Goal: Complete application form

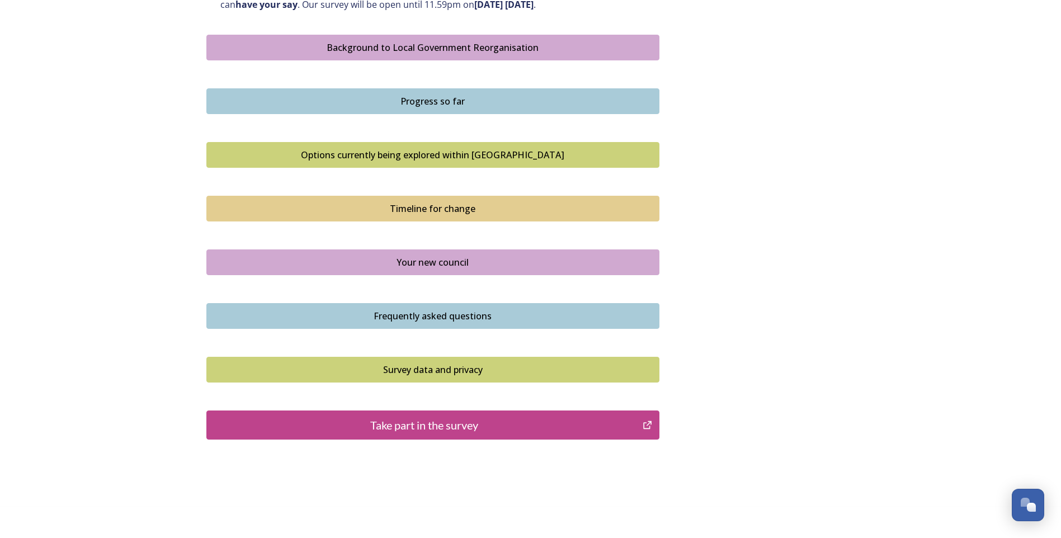
scroll to position [665, 0]
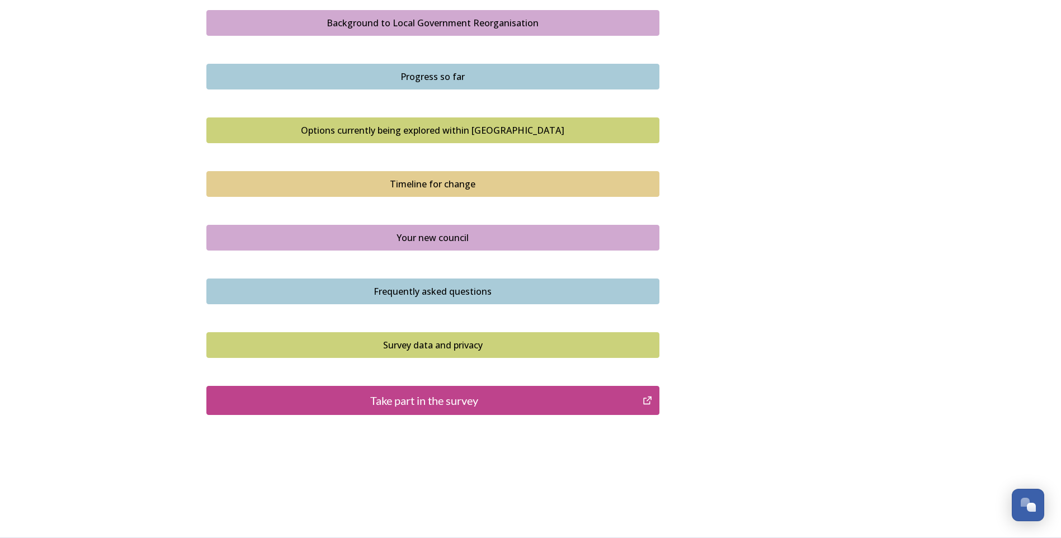
click at [438, 413] on button "Take part in the survey" at bounding box center [432, 400] width 453 height 29
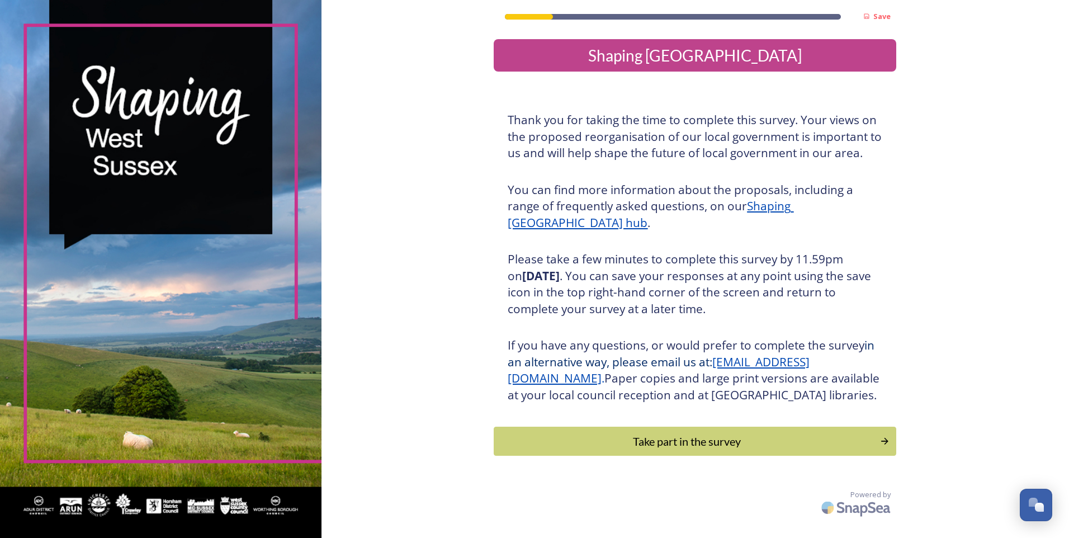
click at [793, 208] on u "Shaping [GEOGRAPHIC_DATA] hub" at bounding box center [651, 214] width 286 height 32
click at [635, 450] on div "Take part in the survey" at bounding box center [687, 441] width 378 height 17
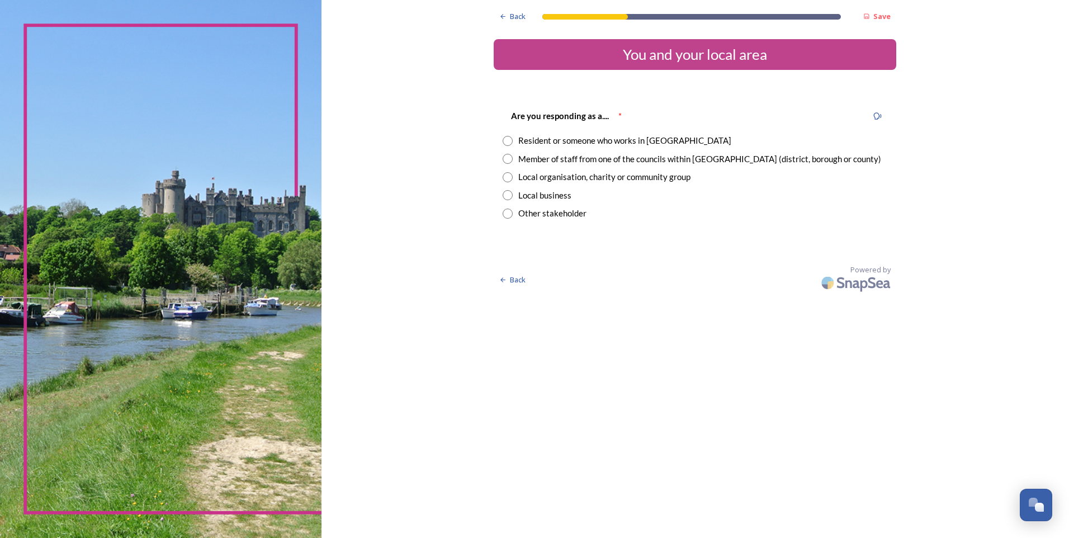
click at [507, 140] on input "radio" at bounding box center [508, 141] width 10 height 10
radio input "true"
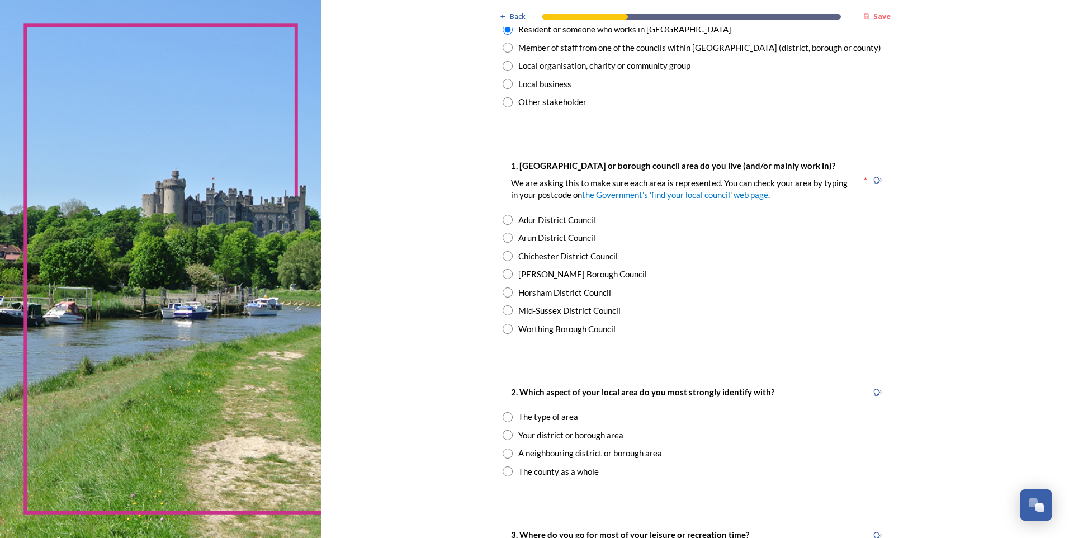
scroll to position [112, 0]
click at [503, 238] on input "radio" at bounding box center [508, 237] width 10 height 10
radio input "true"
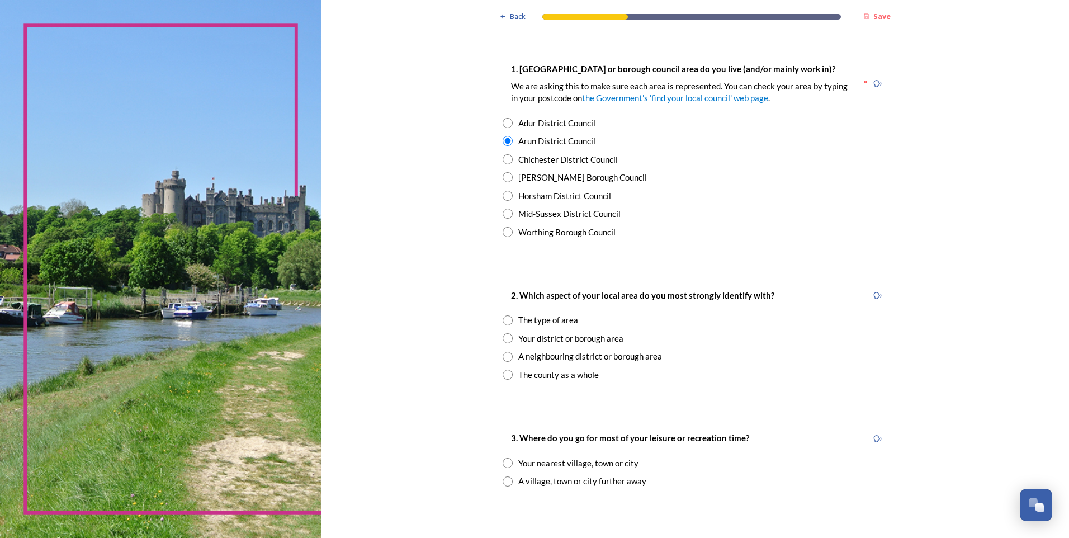
scroll to position [280, 0]
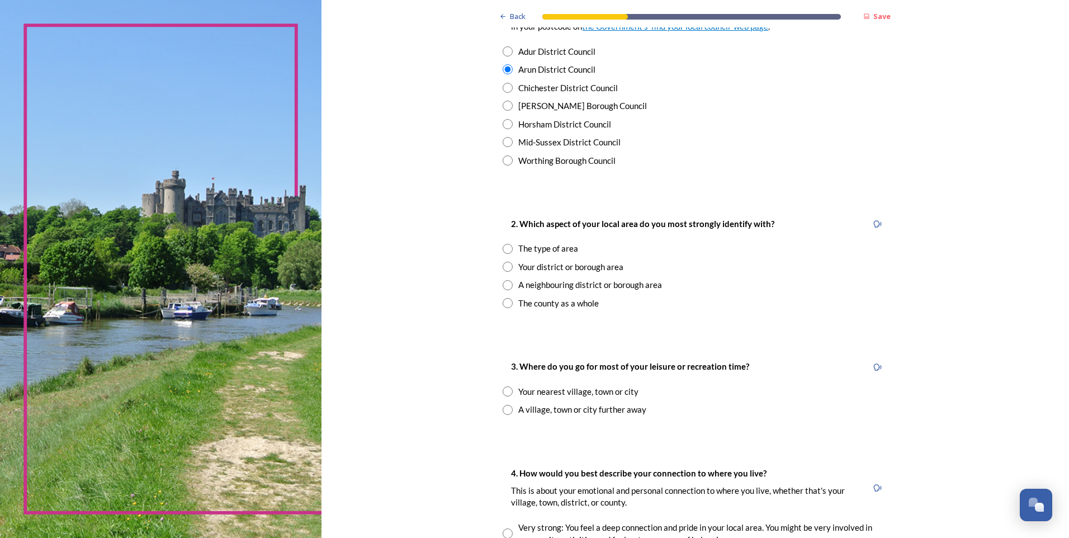
click at [508, 247] on input "radio" at bounding box center [508, 249] width 10 height 10
radio input "true"
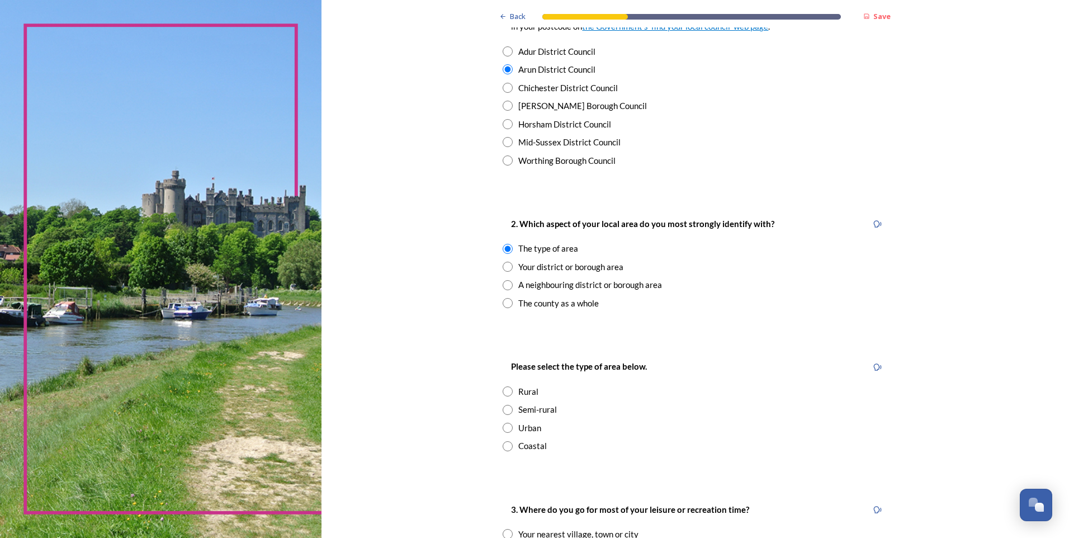
scroll to position [391, 0]
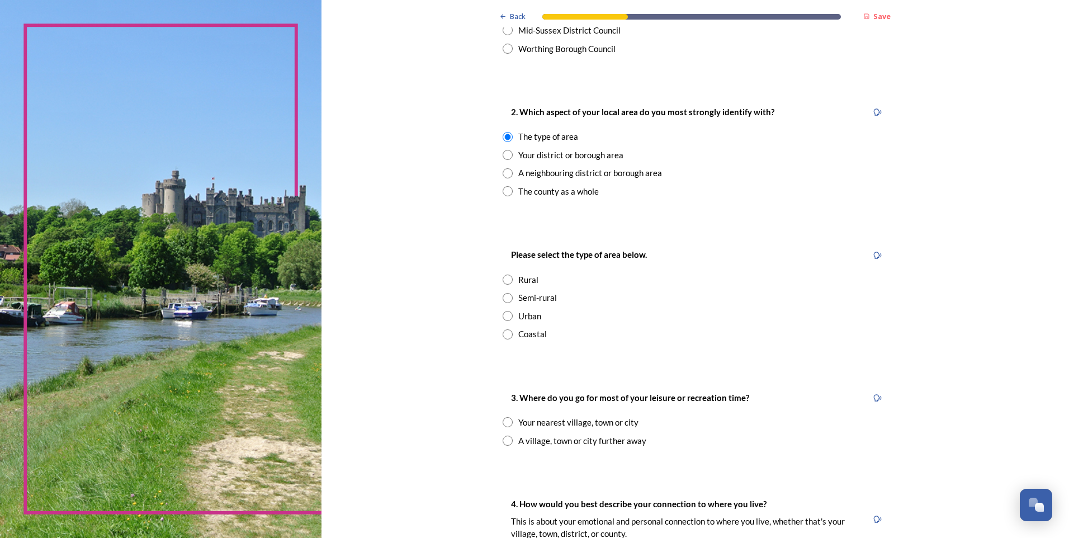
click at [504, 337] on input "radio" at bounding box center [508, 334] width 10 height 10
radio input "true"
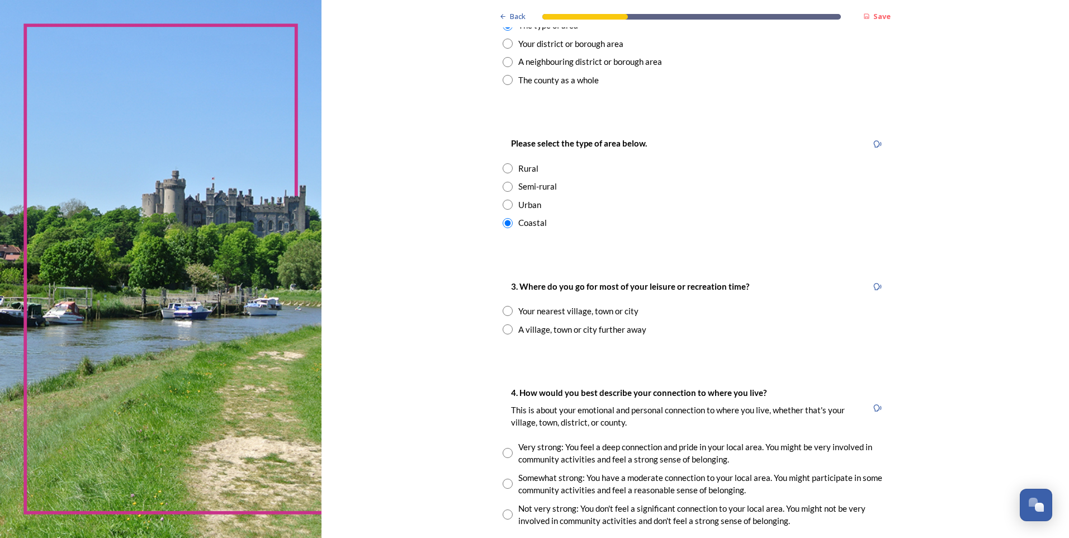
scroll to position [503, 0]
click at [505, 311] on input "radio" at bounding box center [508, 310] width 10 height 10
radio input "true"
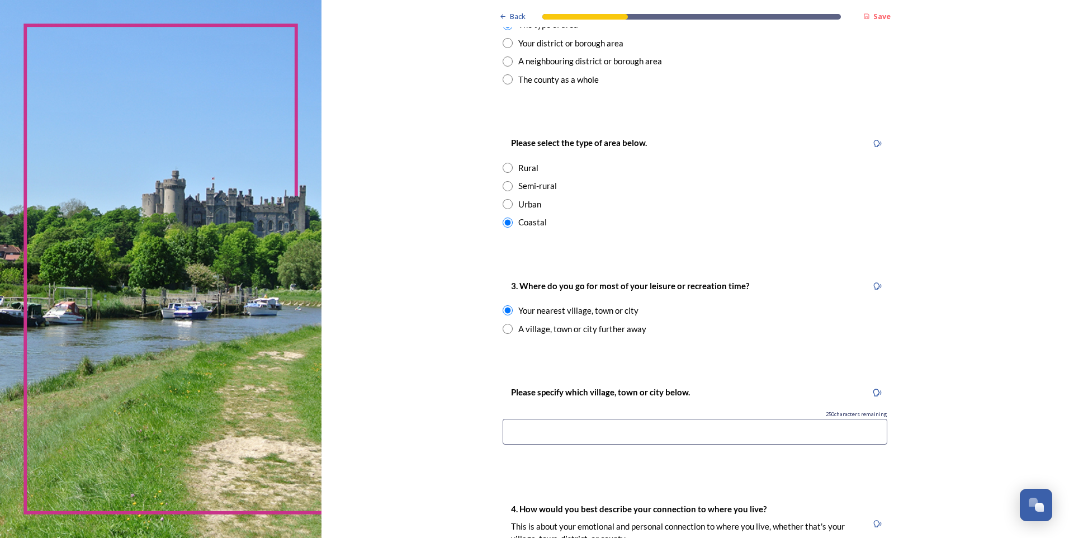
click at [601, 428] on input at bounding box center [695, 432] width 385 height 26
type input "Bognor Regis"
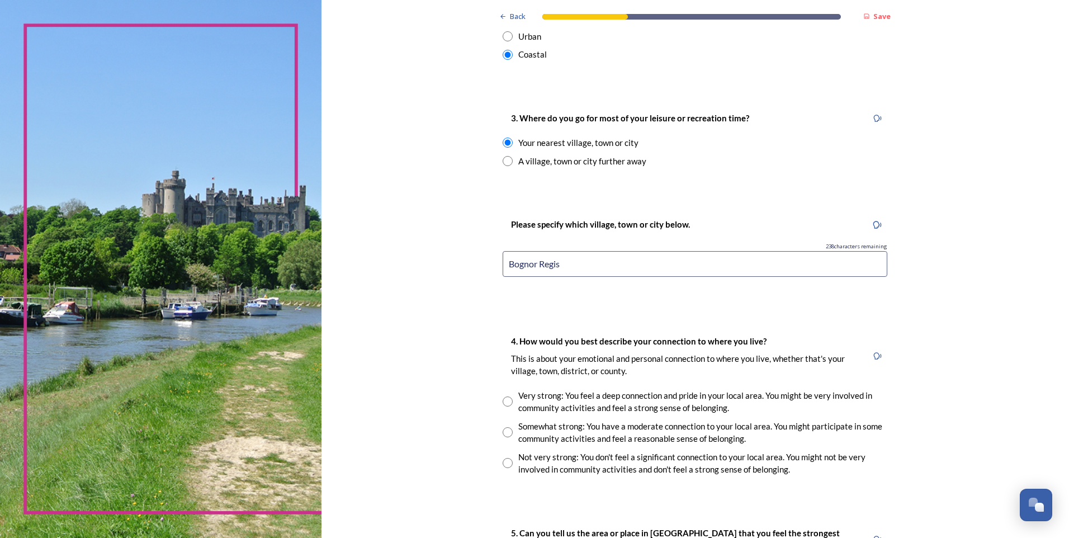
scroll to position [727, 0]
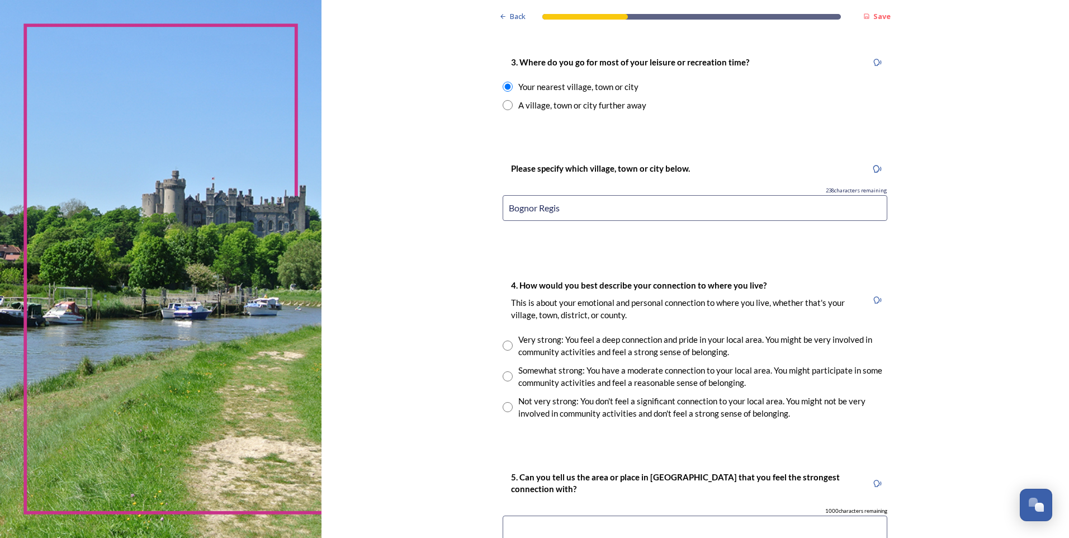
click at [506, 375] on input "radio" at bounding box center [508, 376] width 10 height 10
radio input "true"
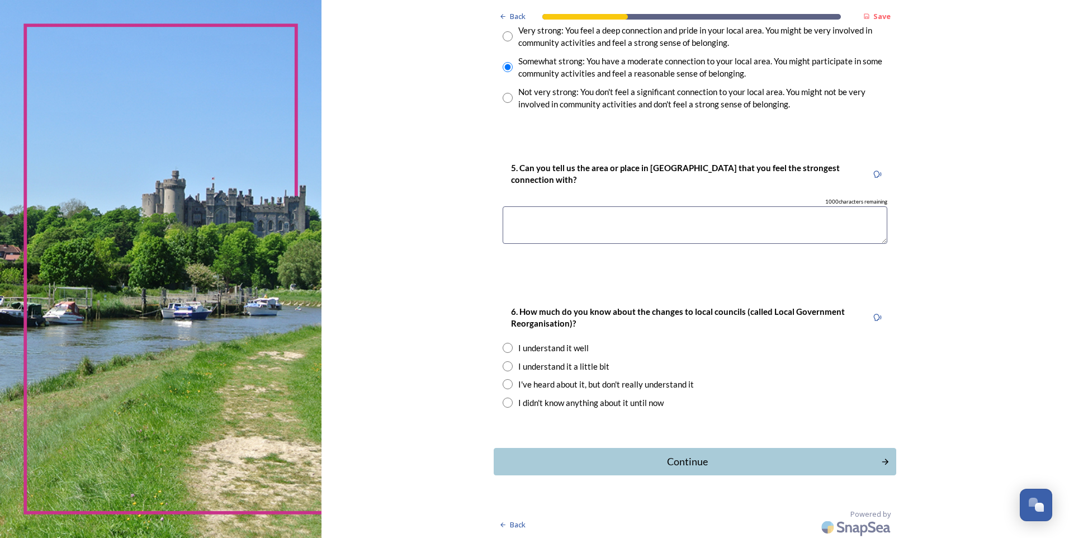
scroll to position [1038, 0]
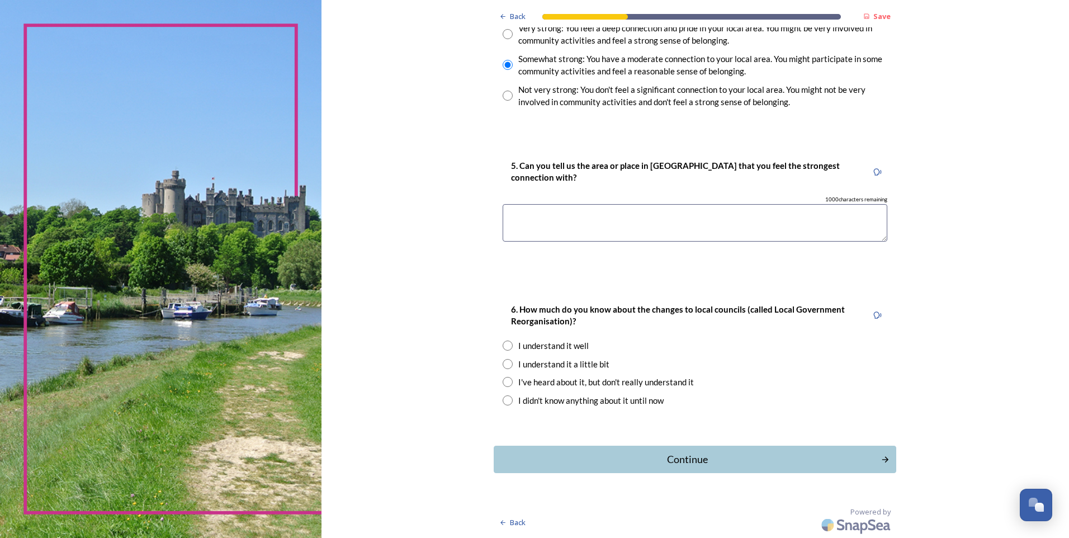
click at [507, 364] on input "radio" at bounding box center [508, 364] width 10 height 10
radio input "true"
click at [702, 458] on div "Continue" at bounding box center [687, 459] width 379 height 15
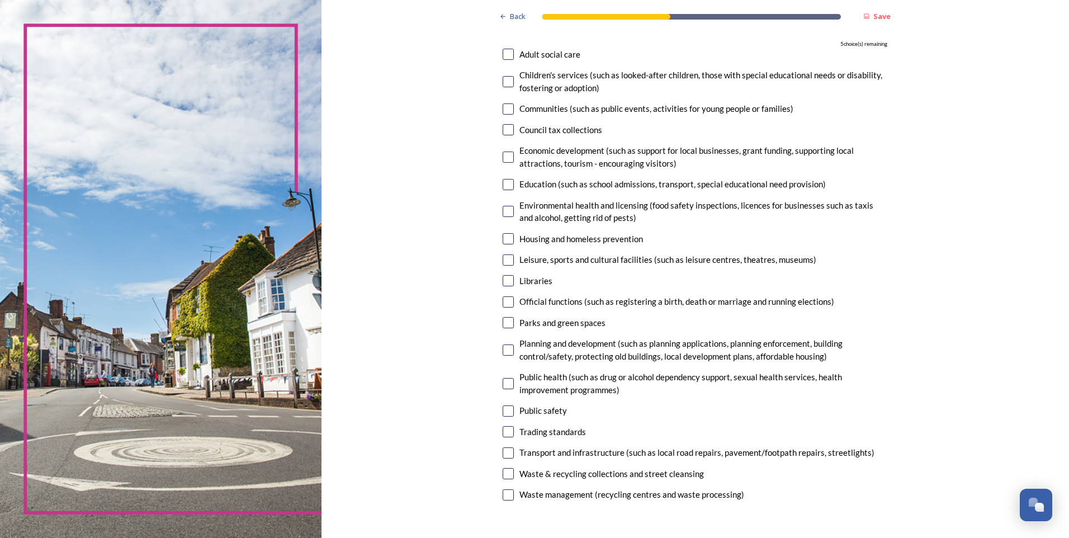
scroll to position [168, 0]
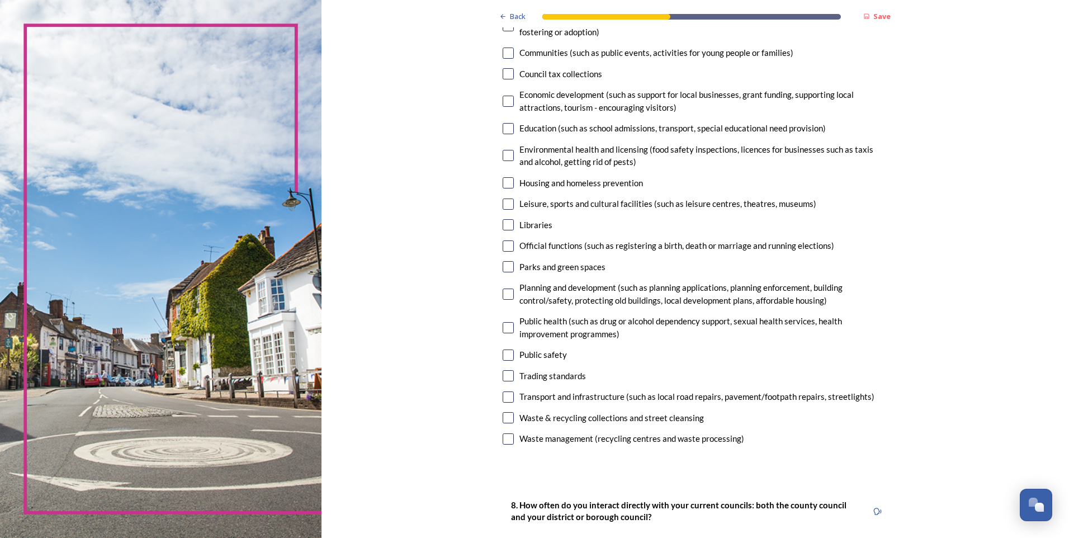
click at [505, 416] on input "checkbox" at bounding box center [508, 417] width 11 height 11
checkbox input "true"
click at [503, 394] on input "checkbox" at bounding box center [508, 396] width 11 height 11
checkbox input "true"
click at [503, 262] on input "checkbox" at bounding box center [508, 266] width 11 height 11
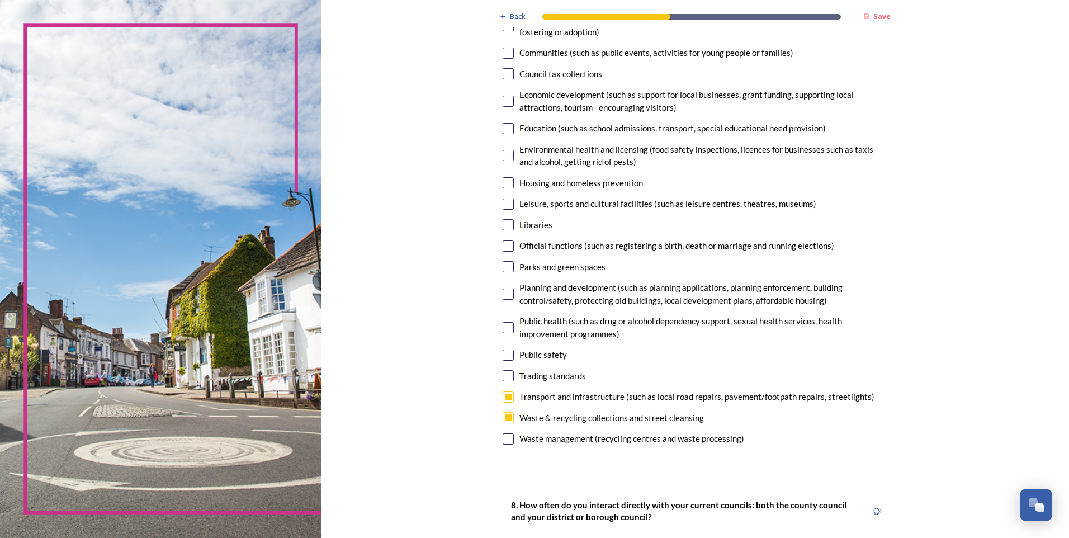
checkbox input "true"
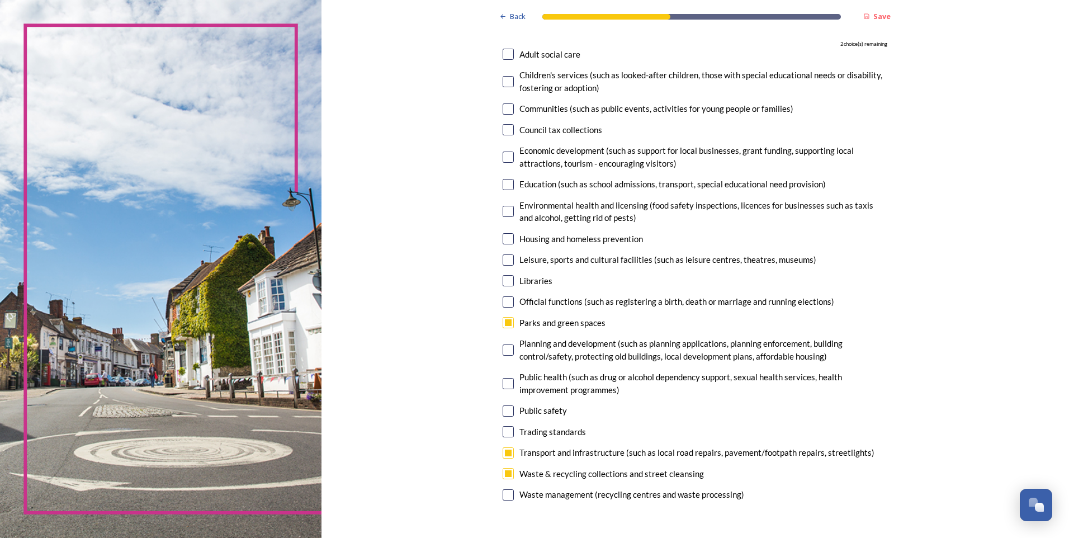
click at [495, 50] on div "7. Council services will continue, no matter what the local government structur…" at bounding box center [695, 250] width 403 height 529
click at [504, 52] on input "checkbox" at bounding box center [508, 54] width 11 height 11
checkbox input "true"
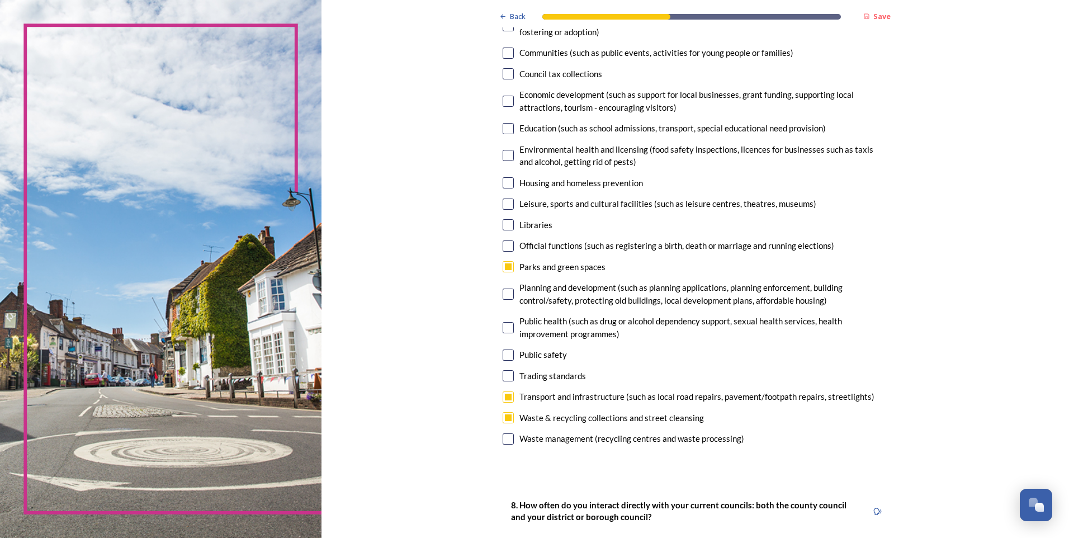
click at [507, 228] on input "checkbox" at bounding box center [508, 224] width 11 height 11
checkbox input "true"
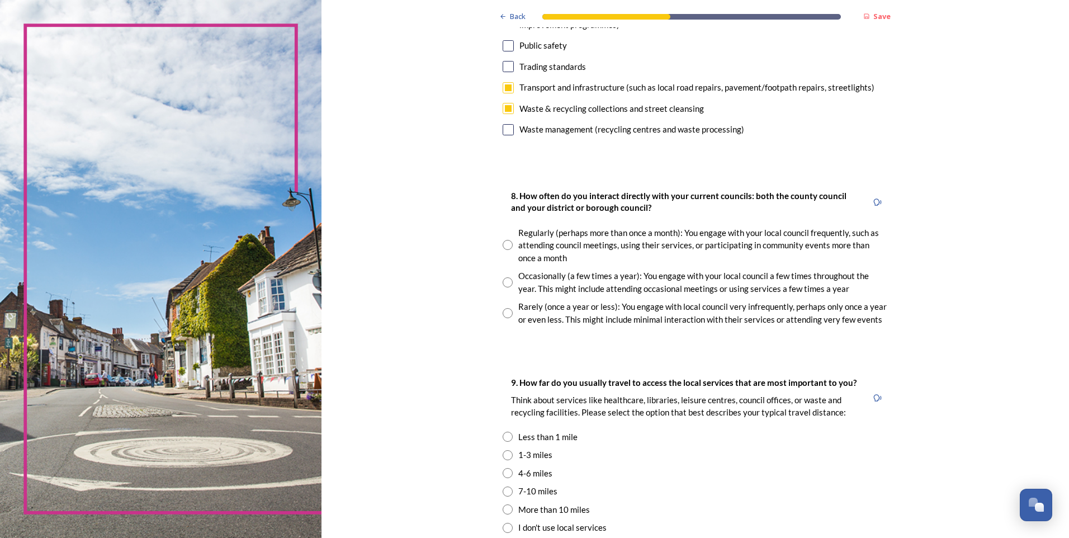
scroll to position [503, 0]
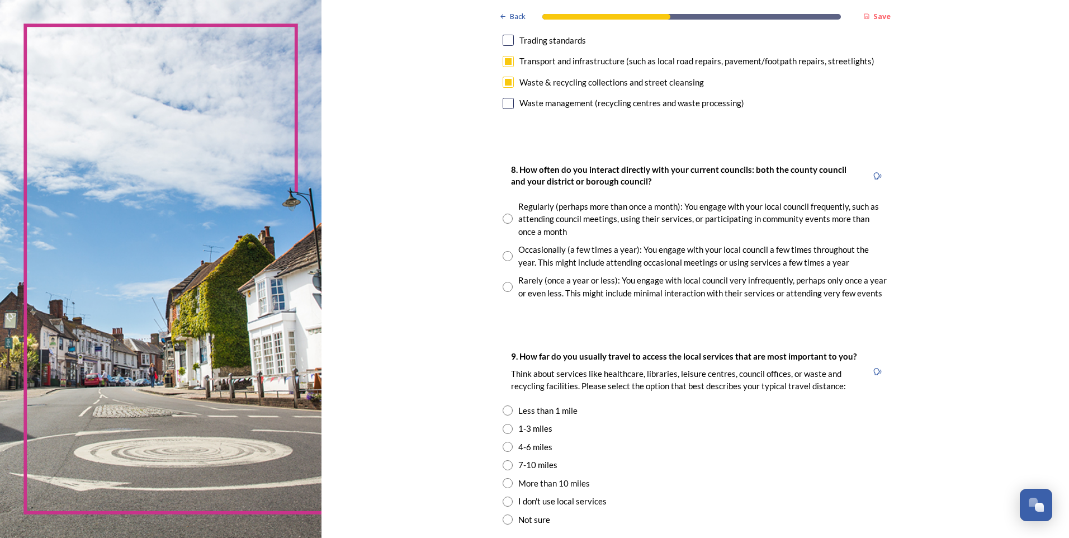
click at [507, 287] on input "radio" at bounding box center [508, 287] width 10 height 10
radio input "true"
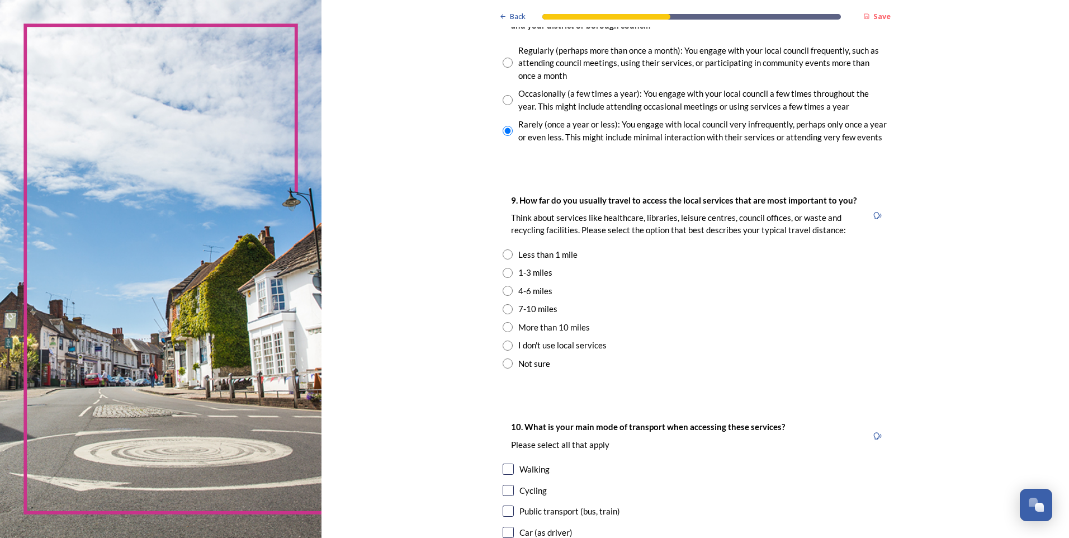
scroll to position [727, 0]
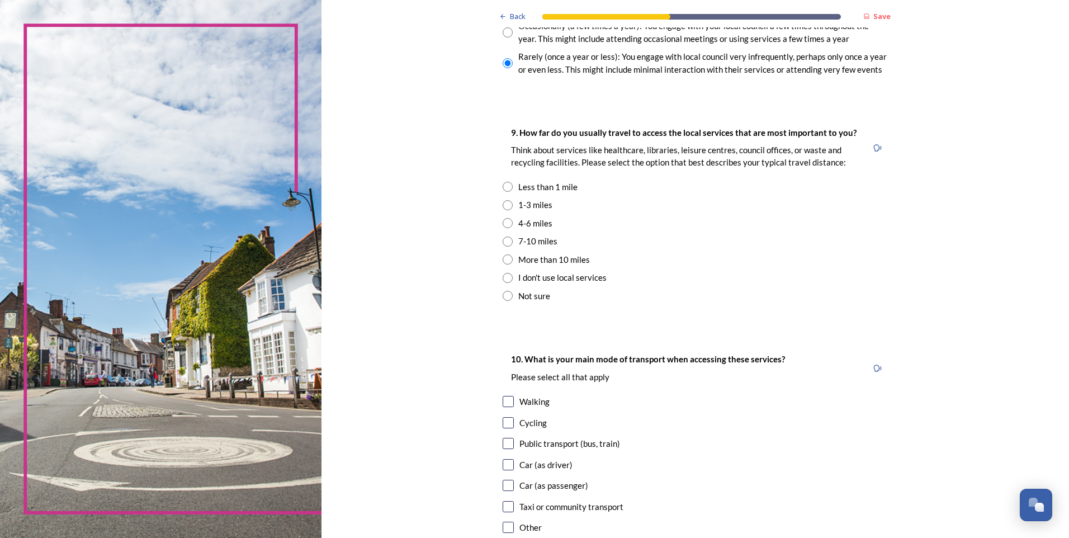
click at [504, 207] on input "radio" at bounding box center [508, 205] width 10 height 10
radio input "true"
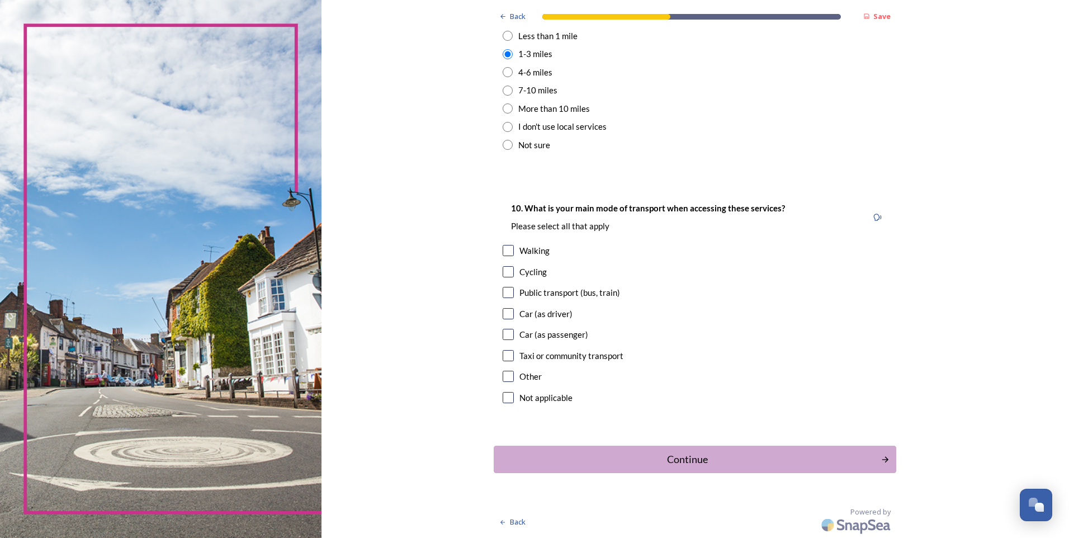
click at [503, 312] on input "checkbox" at bounding box center [508, 313] width 11 height 11
checkbox input "true"
click at [661, 458] on div "Continue" at bounding box center [687, 459] width 379 height 15
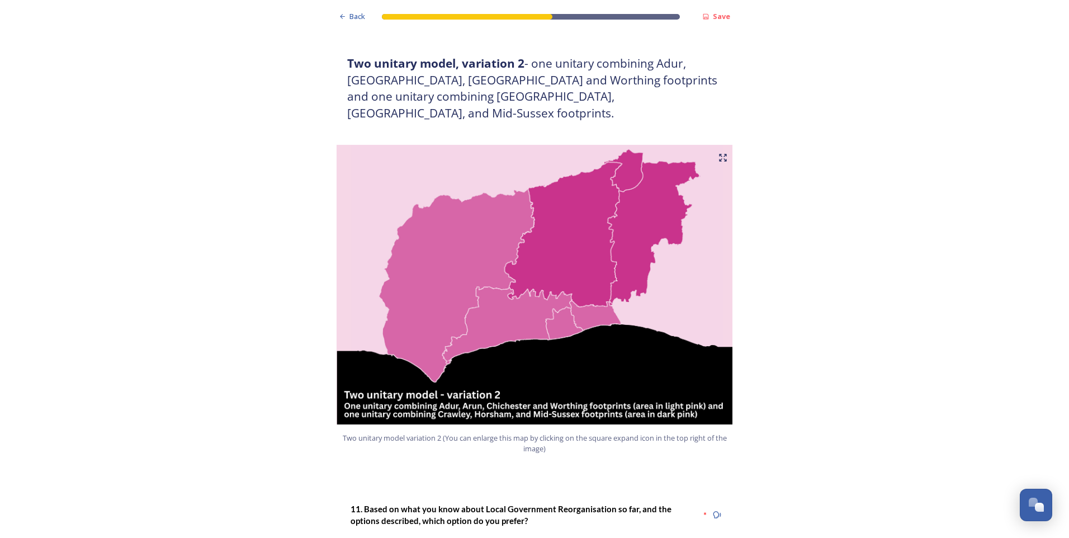
scroll to position [1286, 0]
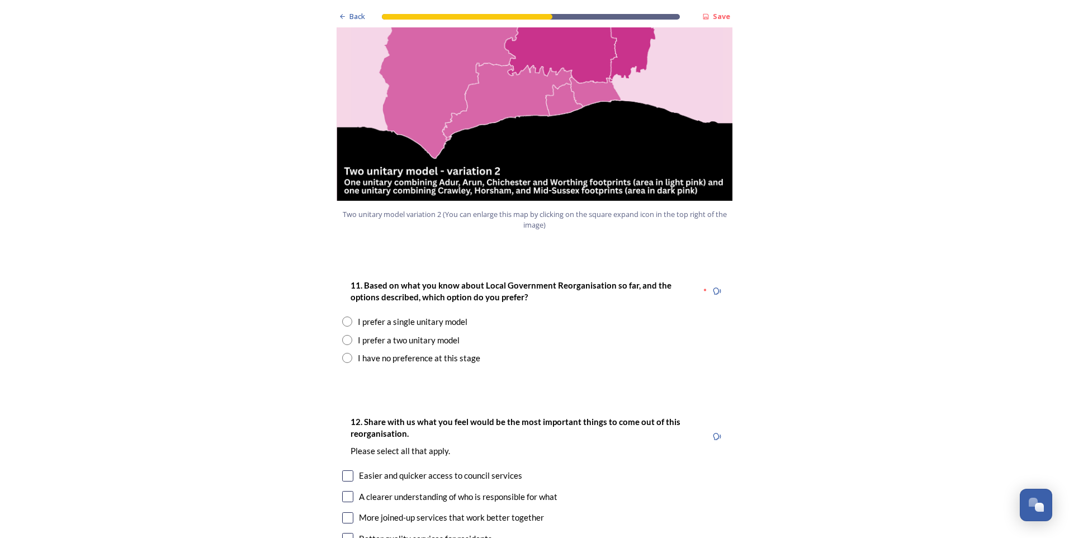
click at [345, 316] on input "radio" at bounding box center [347, 321] width 10 height 10
radio input "true"
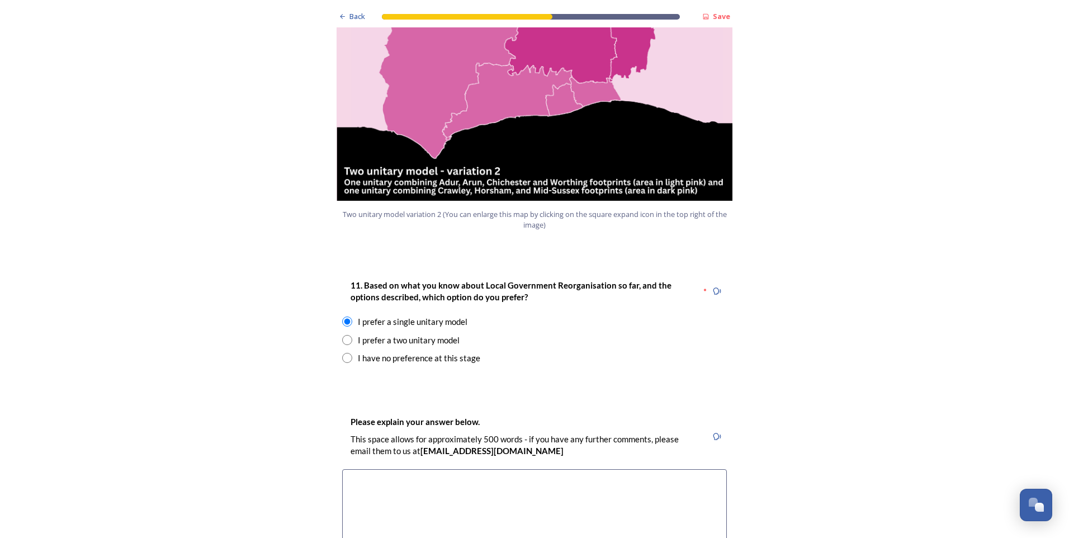
scroll to position [1398, 0]
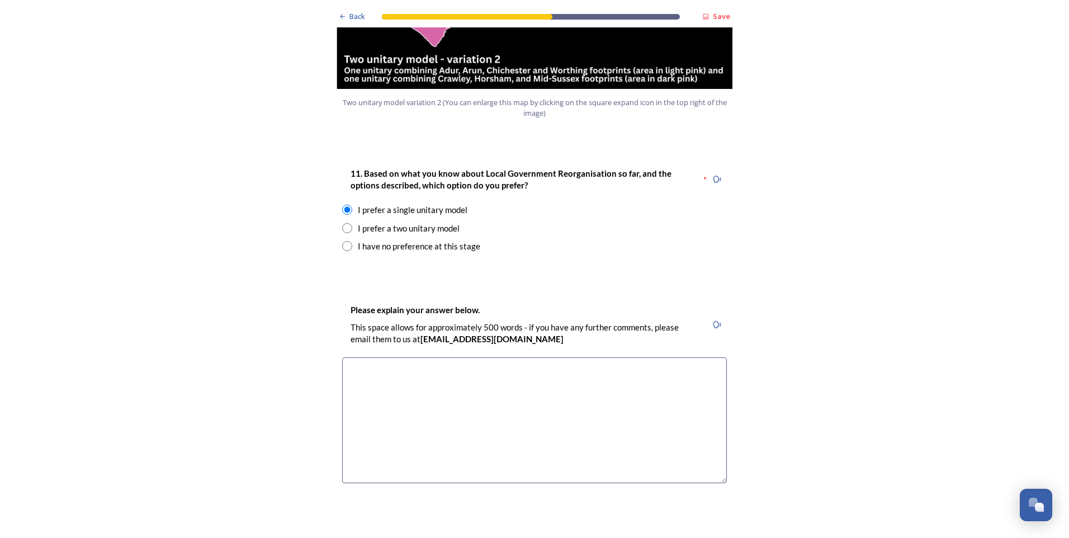
click at [579, 381] on textarea at bounding box center [534, 420] width 385 height 126
type textarea "L"
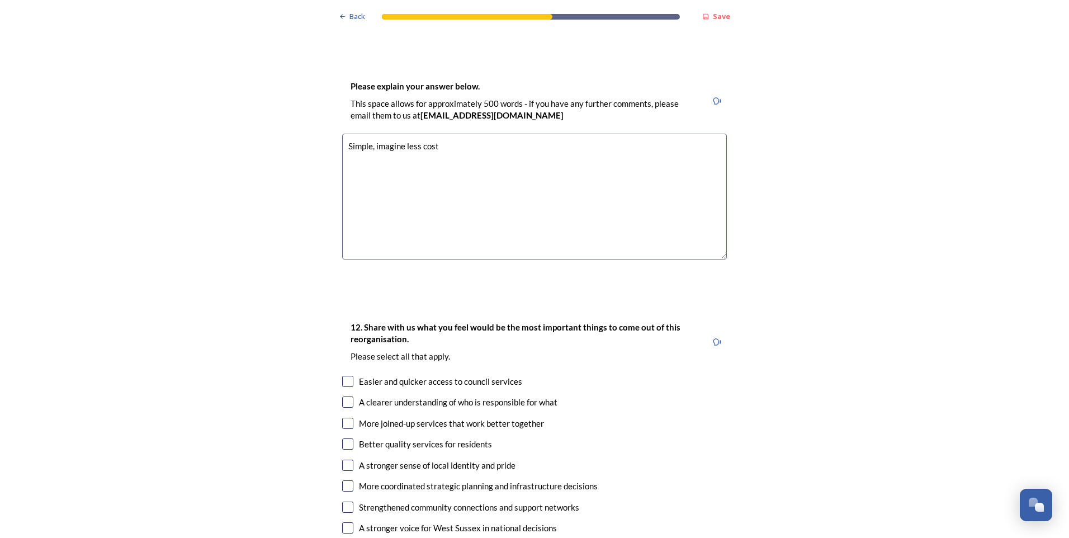
scroll to position [1733, 0]
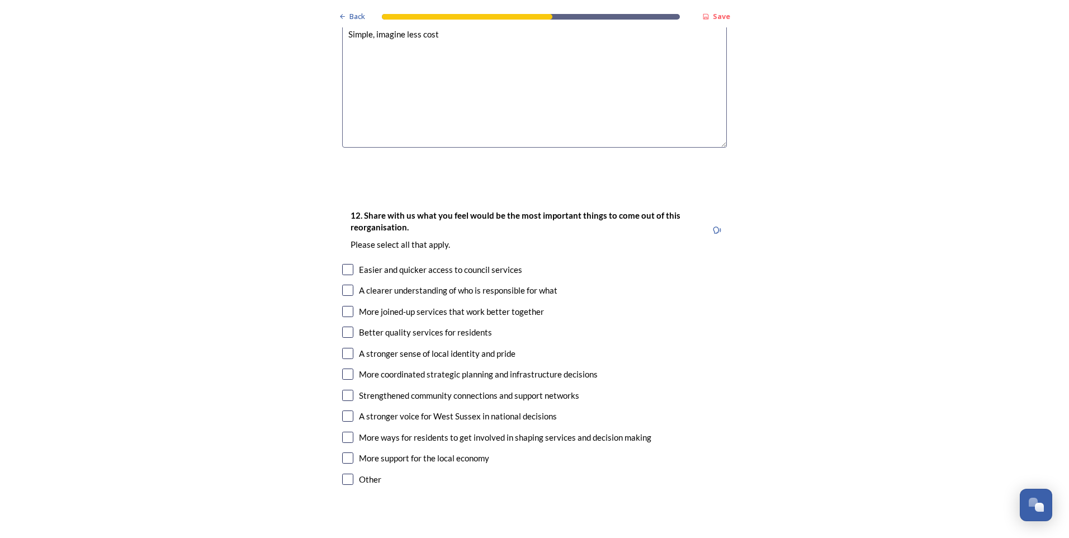
type textarea "Simple, imagine less cost"
click at [344, 264] on input "checkbox" at bounding box center [347, 269] width 11 height 11
checkbox input "true"
click at [342, 285] on input "checkbox" at bounding box center [347, 290] width 11 height 11
checkbox input "true"
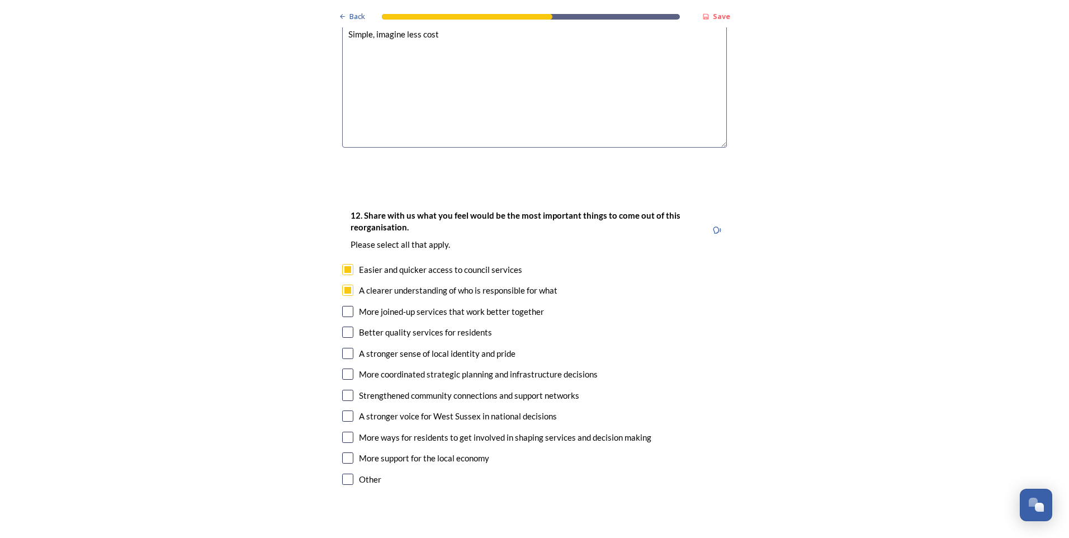
click at [342, 306] on input "checkbox" at bounding box center [347, 311] width 11 height 11
checkbox input "true"
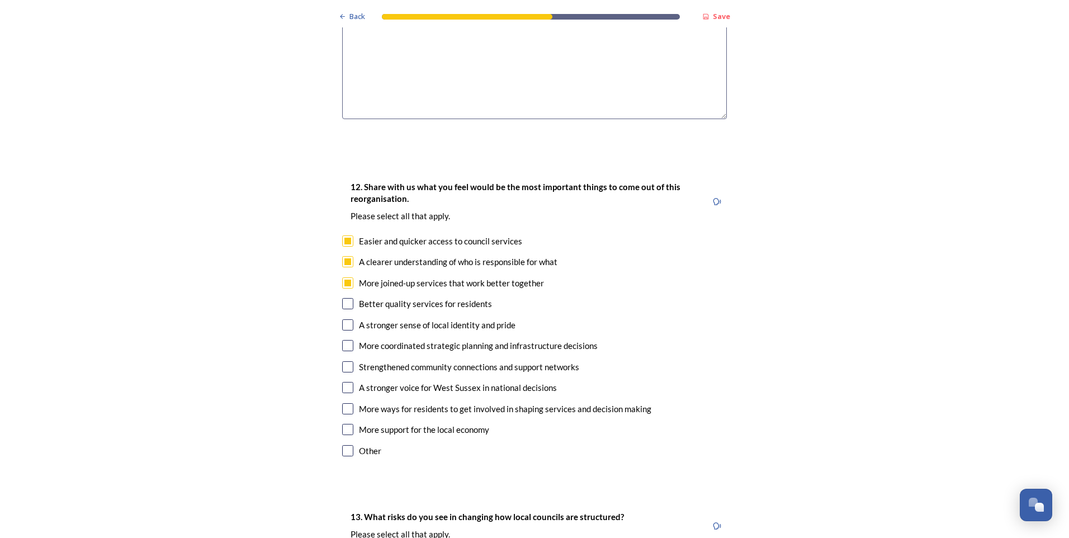
scroll to position [1789, 0]
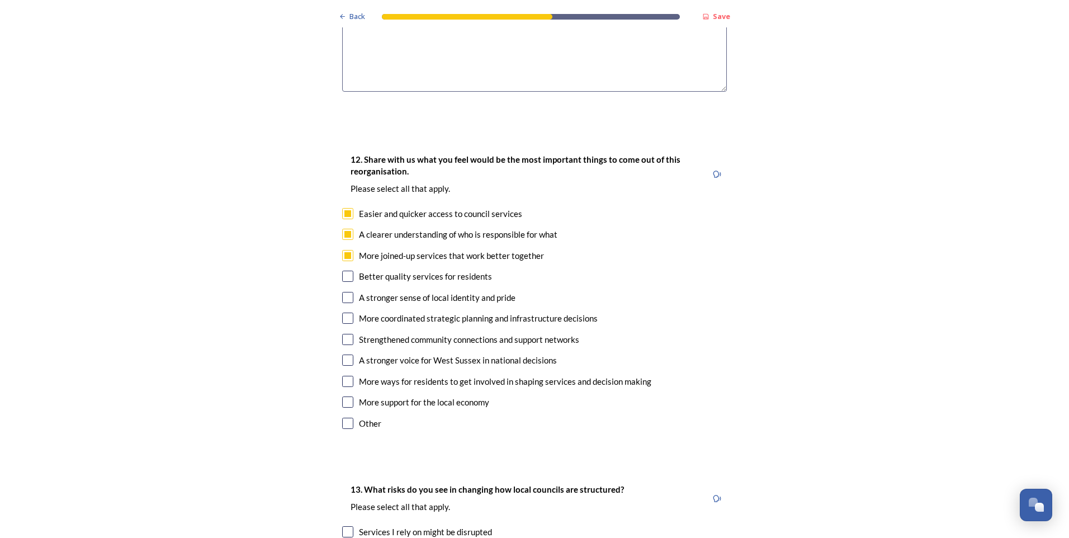
click at [342, 354] on input "checkbox" at bounding box center [347, 359] width 11 height 11
checkbox input "true"
click at [342, 271] on input "checkbox" at bounding box center [347, 276] width 11 height 11
checkbox input "true"
click at [346, 334] on input "checkbox" at bounding box center [347, 339] width 11 height 11
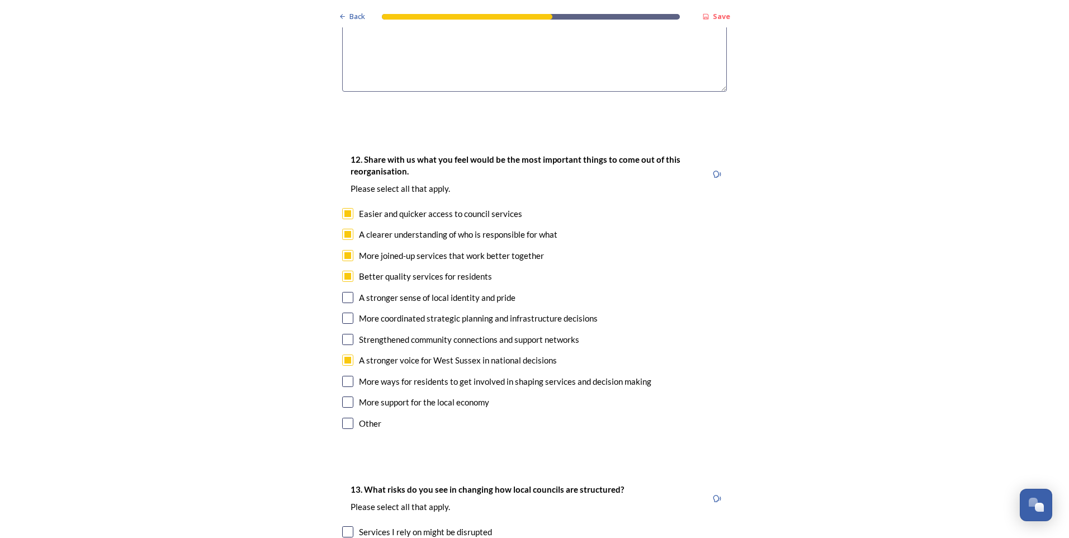
checkbox input "true"
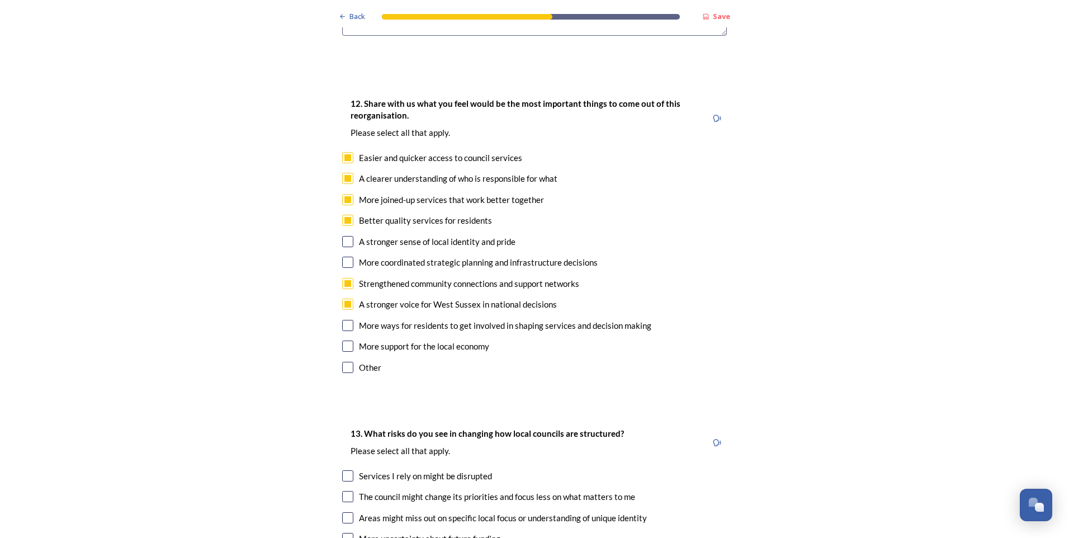
scroll to position [1733, 0]
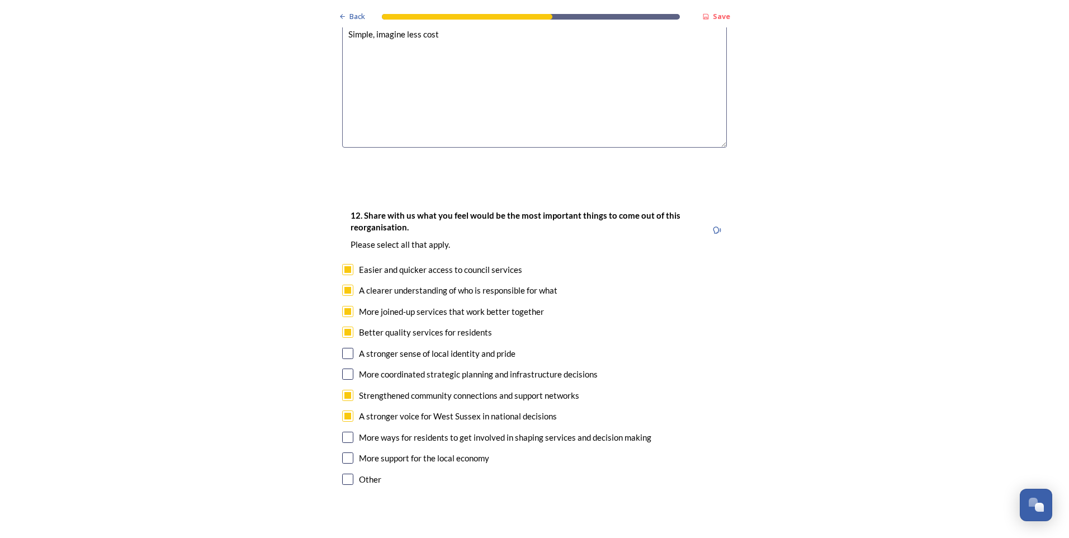
click at [342, 452] on input "checkbox" at bounding box center [347, 457] width 11 height 11
checkbox input "true"
click at [345, 368] on input "checkbox" at bounding box center [347, 373] width 11 height 11
checkbox input "true"
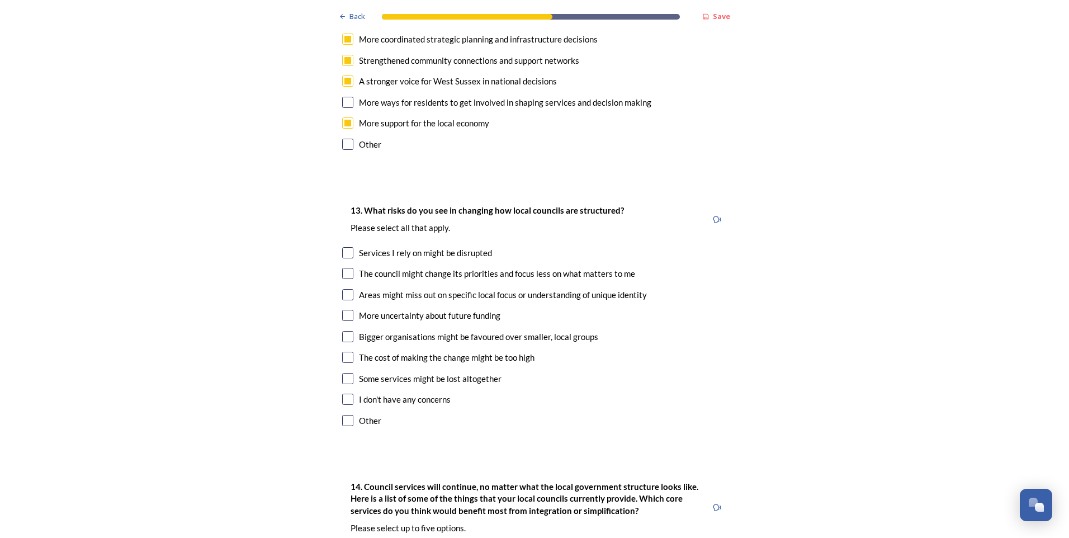
scroll to position [2069, 0]
click at [342, 247] on input "checkbox" at bounding box center [347, 252] width 11 height 11
checkbox input "true"
click at [344, 289] on input "checkbox" at bounding box center [347, 294] width 11 height 11
checkbox input "true"
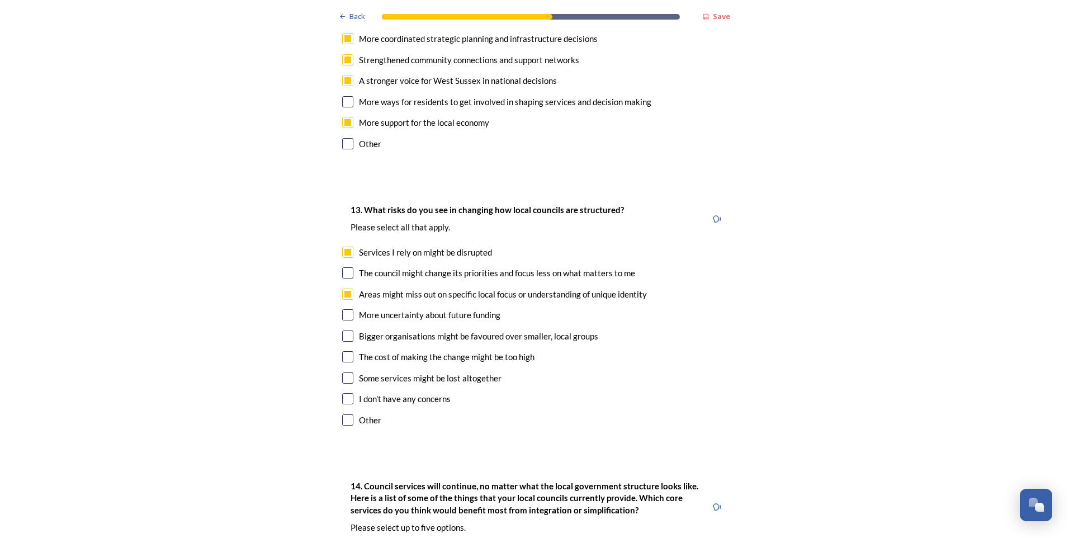
click at [347, 351] on input "checkbox" at bounding box center [347, 356] width 11 height 11
checkbox input "true"
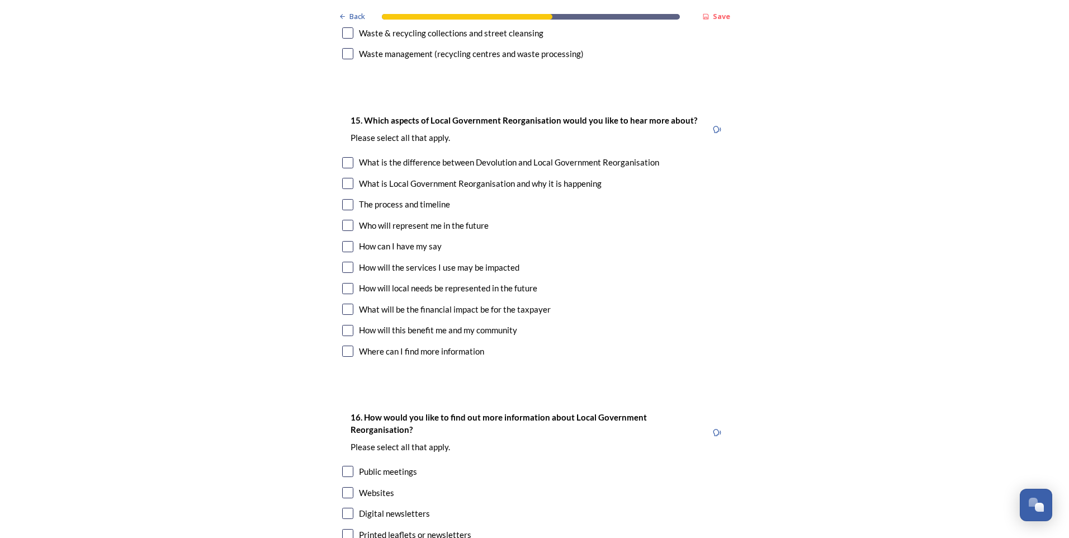
scroll to position [3019, 0]
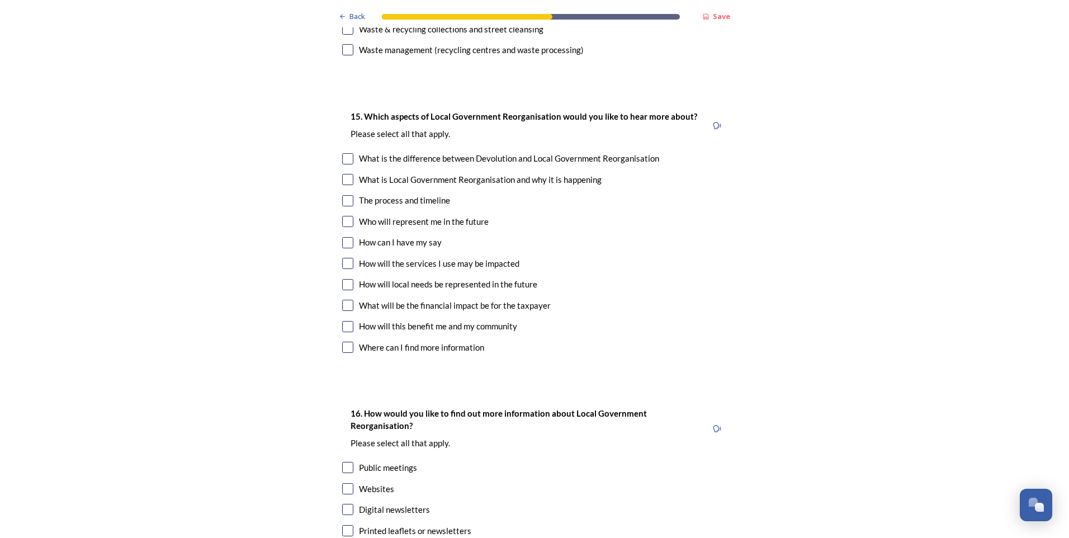
click at [345, 321] on input "checkbox" at bounding box center [347, 326] width 11 height 11
checkbox input "true"
click at [346, 300] on input "checkbox" at bounding box center [347, 305] width 11 height 11
checkbox input "true"
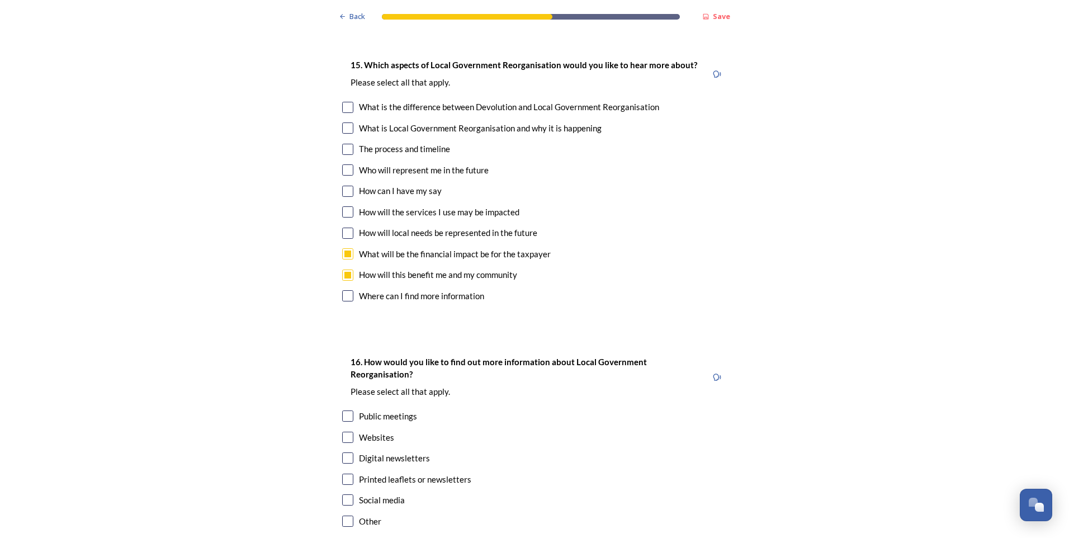
scroll to position [3131, 0]
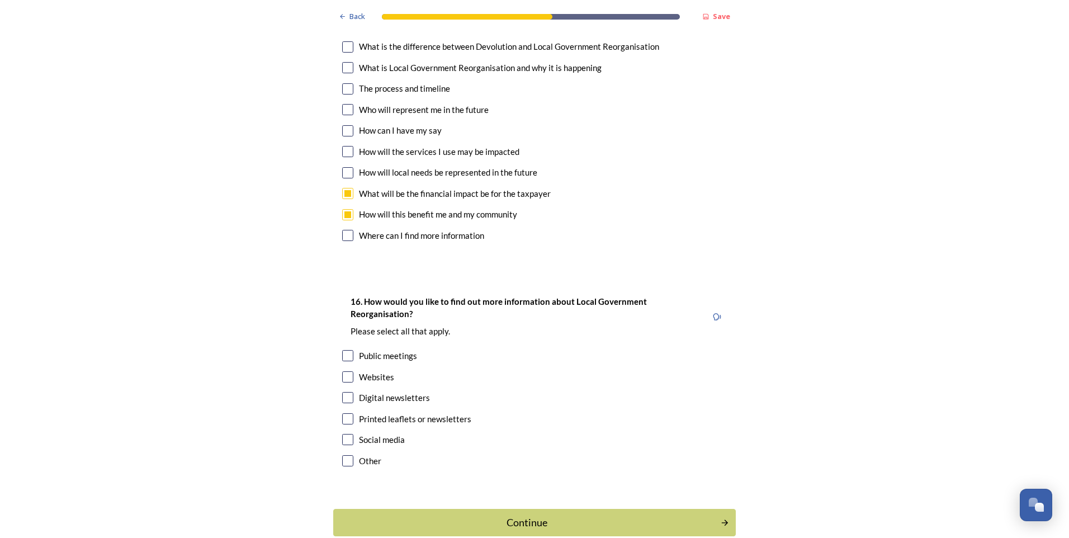
drag, startPoint x: 342, startPoint y: 365, endPoint x: 372, endPoint y: 363, distance: 30.2
click at [343, 392] on input "checkbox" at bounding box center [347, 397] width 11 height 11
checkbox input "true"
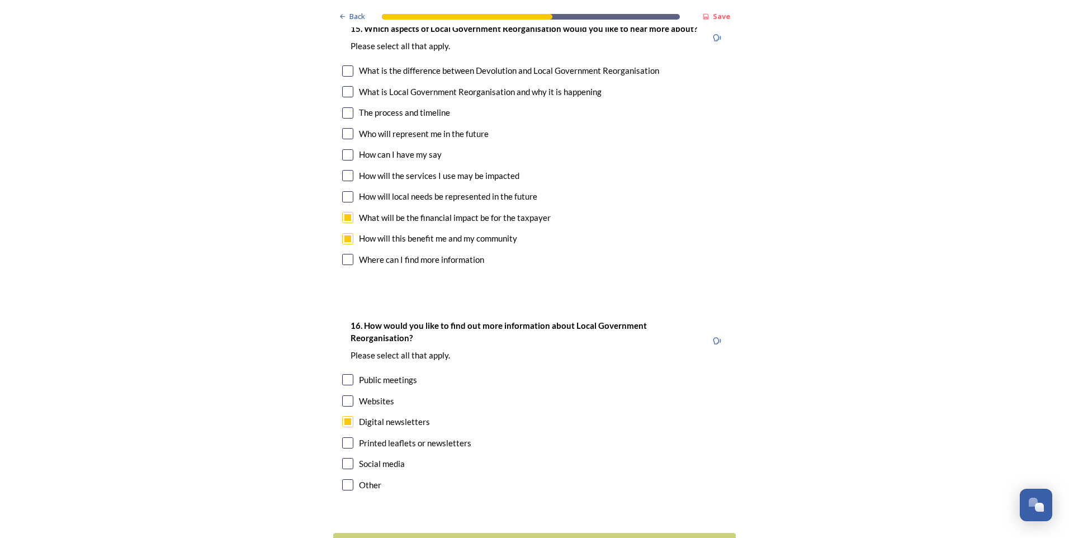
scroll to position [3161, 0]
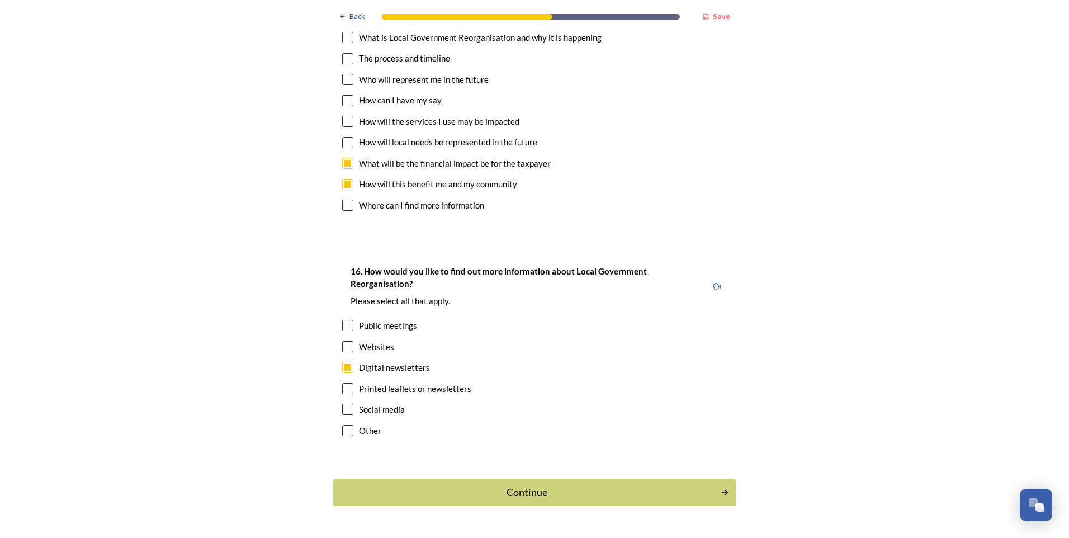
click at [469, 485] on div "Continue" at bounding box center [526, 492] width 375 height 15
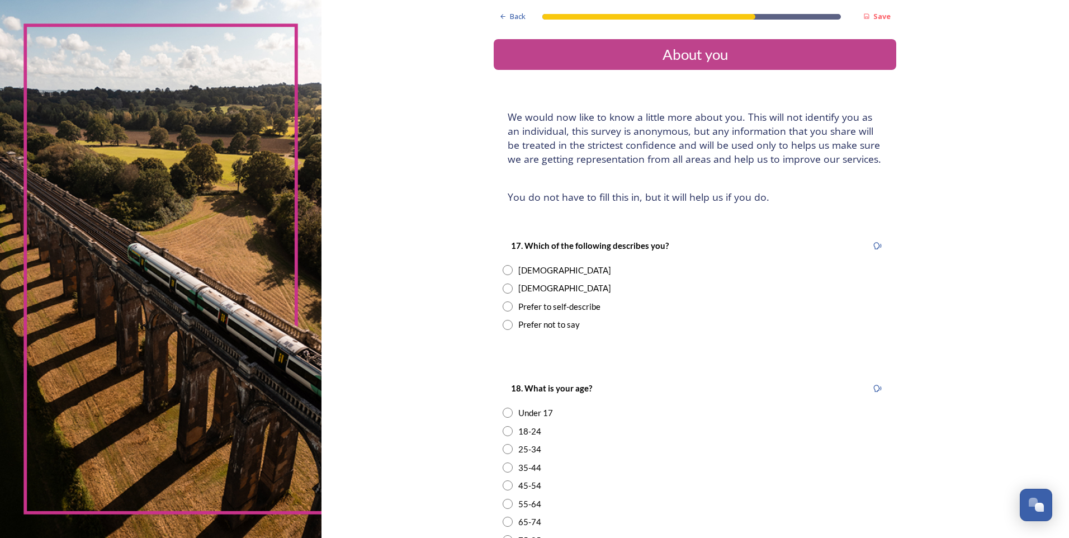
click at [505, 270] on input "radio" at bounding box center [508, 270] width 10 height 10
radio input "true"
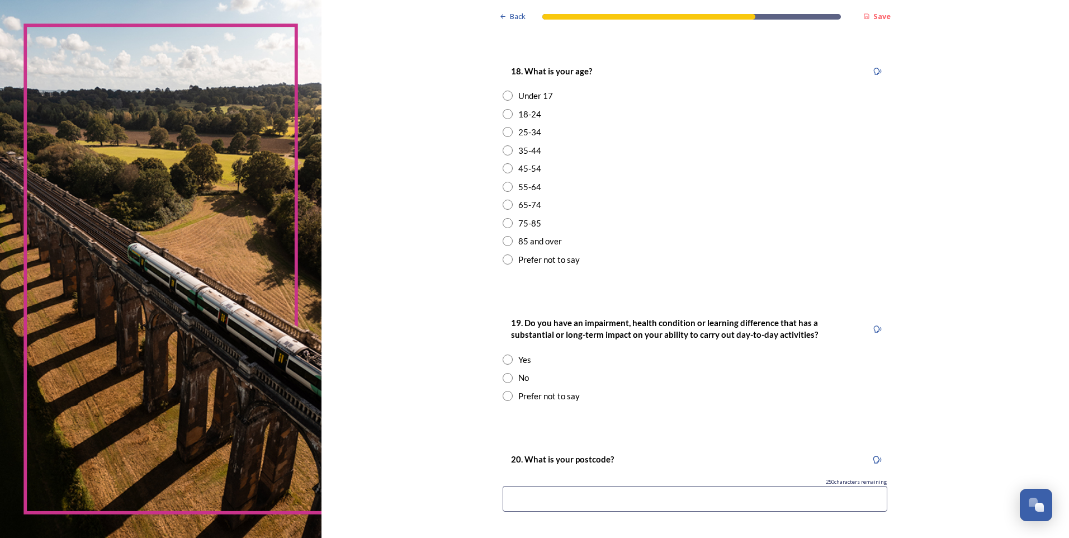
scroll to position [335, 0]
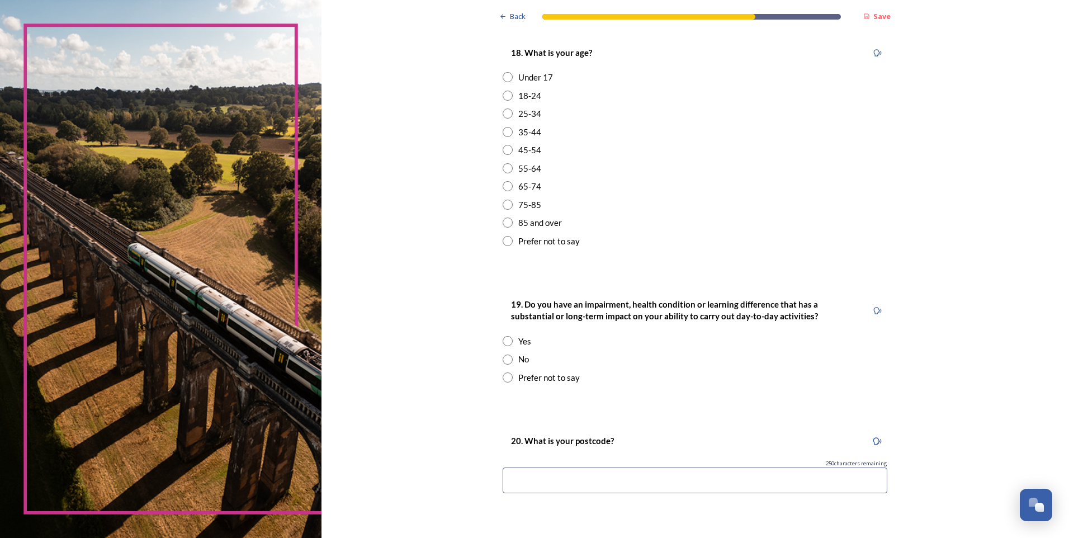
click at [503, 151] on input "radio" at bounding box center [508, 150] width 10 height 10
radio input "true"
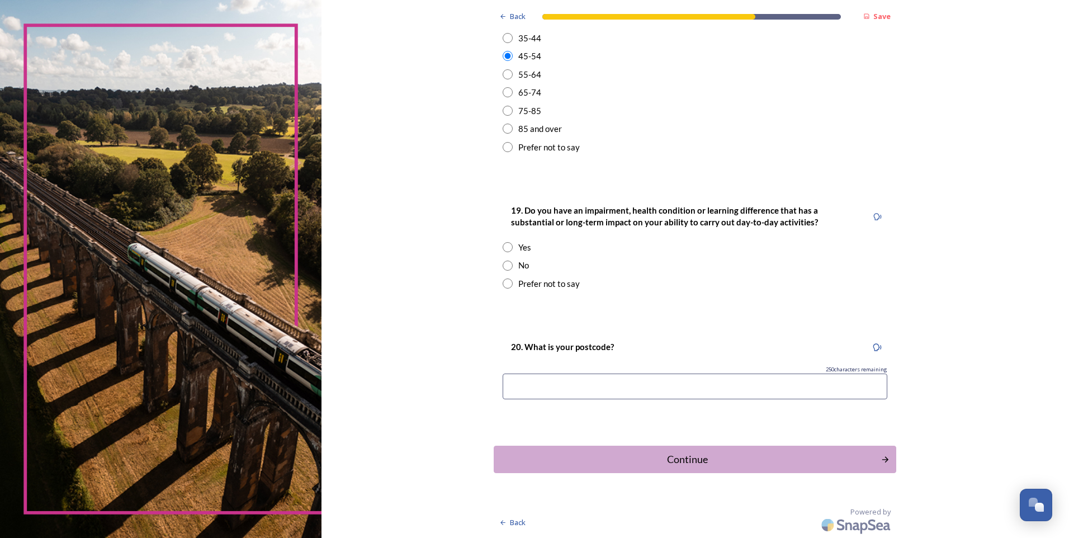
click at [506, 266] on input "radio" at bounding box center [508, 266] width 10 height 10
radio input "true"
click at [671, 465] on div "Continue" at bounding box center [687, 459] width 379 height 15
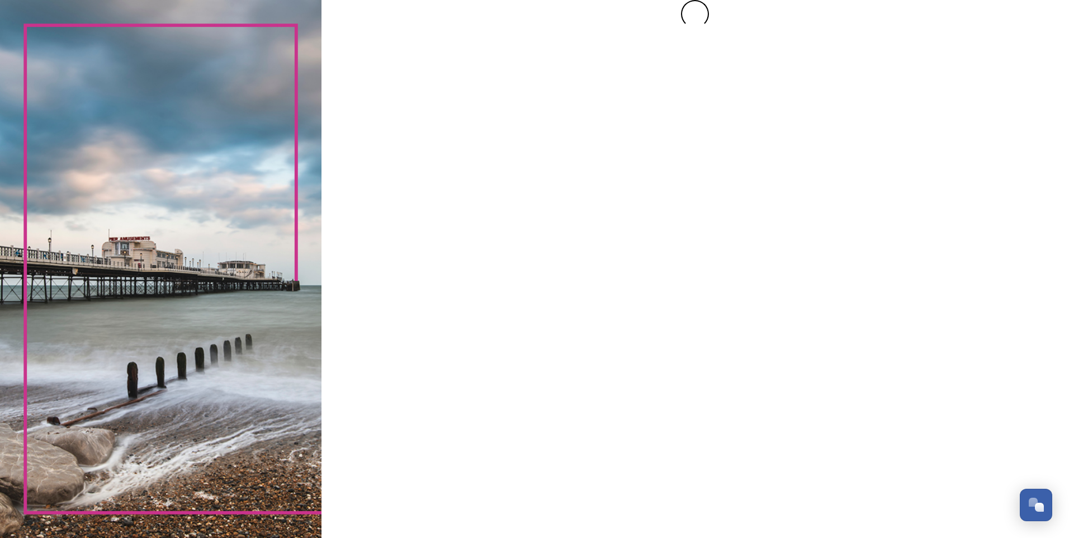
scroll to position [0, 0]
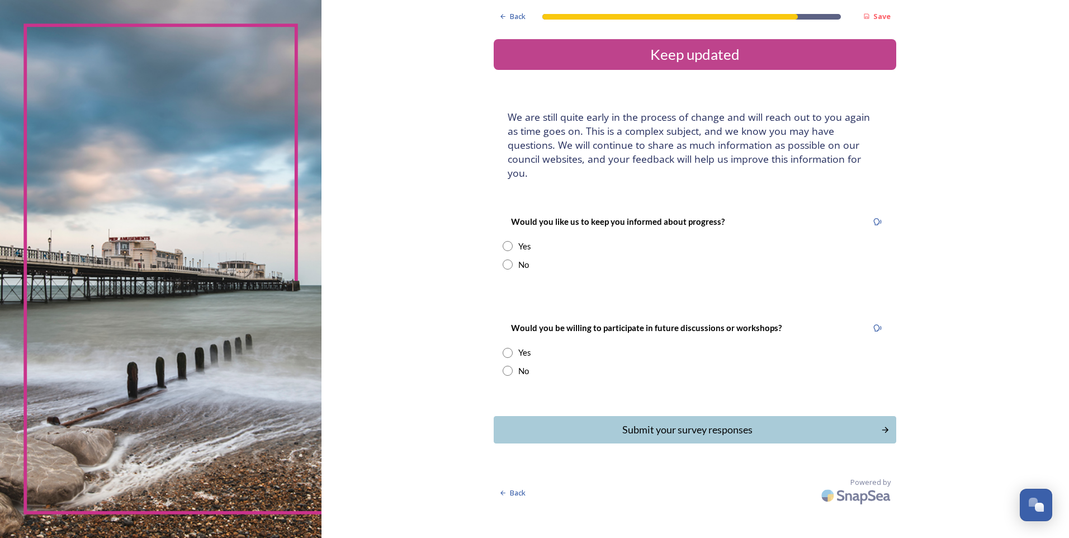
click at [511, 259] on input "radio" at bounding box center [508, 264] width 10 height 10
radio input "true"
click at [502, 360] on div "Would you be willing to participate in future discussions or workshops? Yes No" at bounding box center [695, 349] width 403 height 78
click at [503, 366] on input "radio" at bounding box center [508, 371] width 10 height 10
radio input "true"
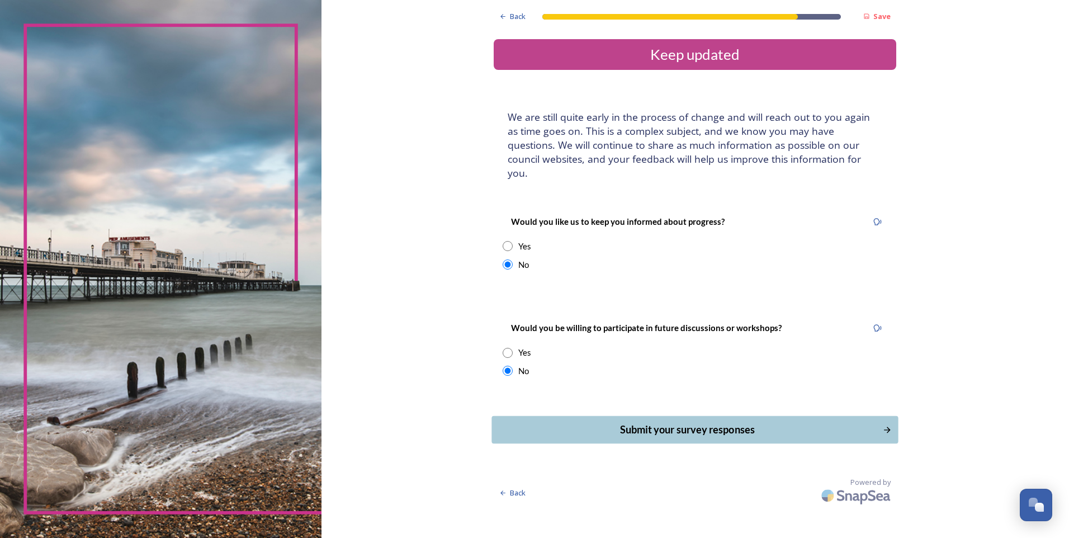
click at [704, 422] on div "Submit your survey responses" at bounding box center [687, 429] width 379 height 15
